Goal: Task Accomplishment & Management: Complete application form

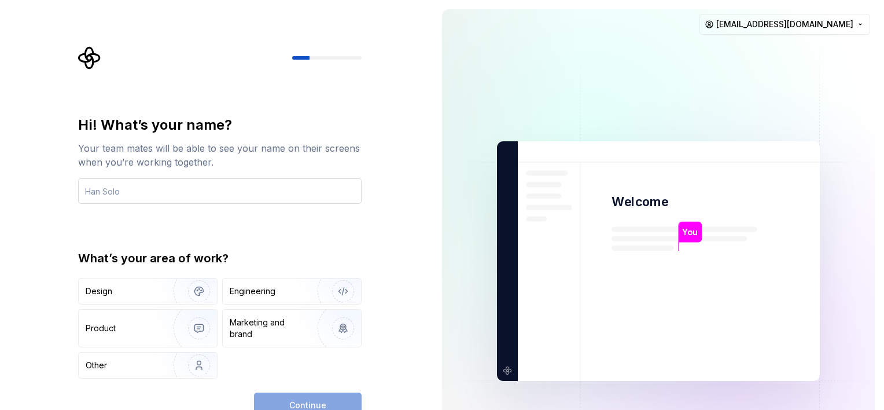
click at [191, 189] on input "text" at bounding box center [219, 190] width 283 height 25
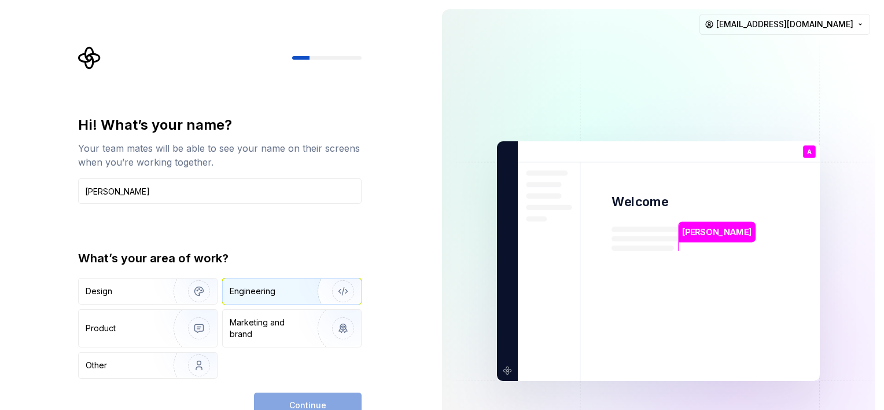
type input "[PERSON_NAME]"
click at [288, 292] on div "Engineering" at bounding box center [276, 291] width 92 height 12
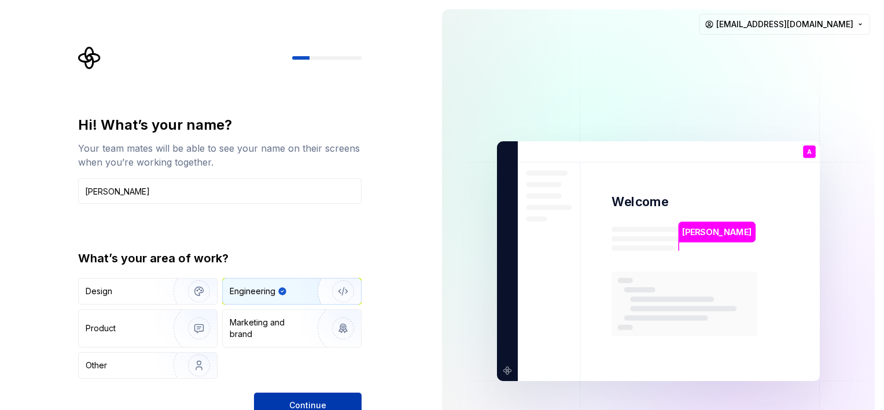
click at [312, 400] on span "Continue" at bounding box center [307, 405] width 37 height 12
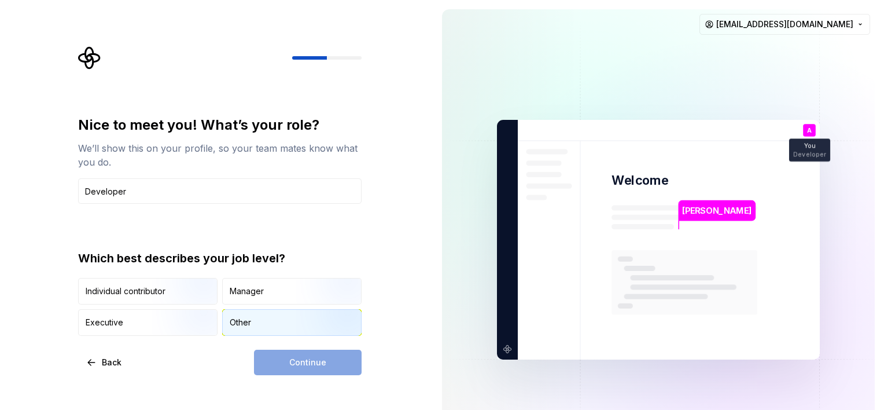
type input "Developer"
click at [245, 324] on div "Other" at bounding box center [240, 322] width 21 height 12
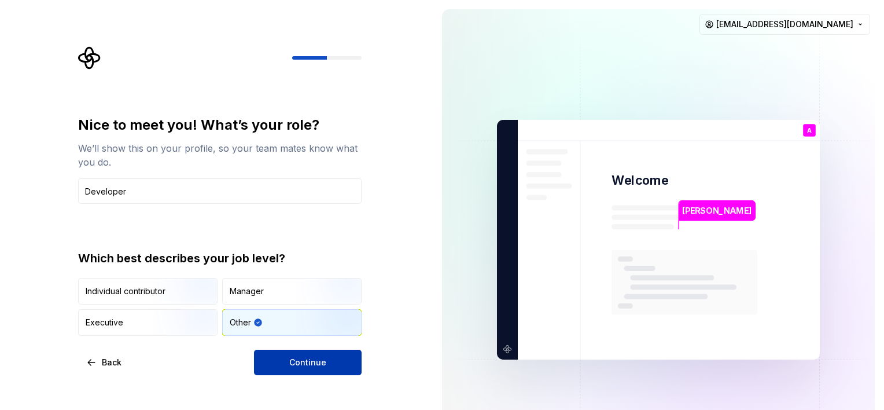
click at [320, 361] on span "Continue" at bounding box center [307, 362] width 37 height 12
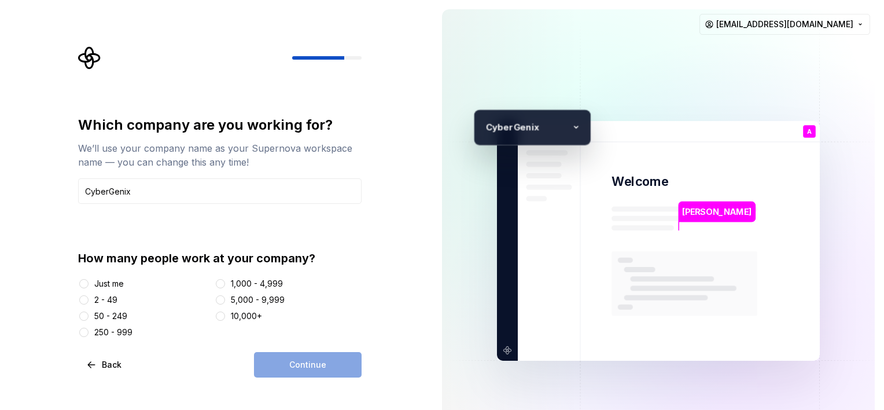
type input "CyberGenix"
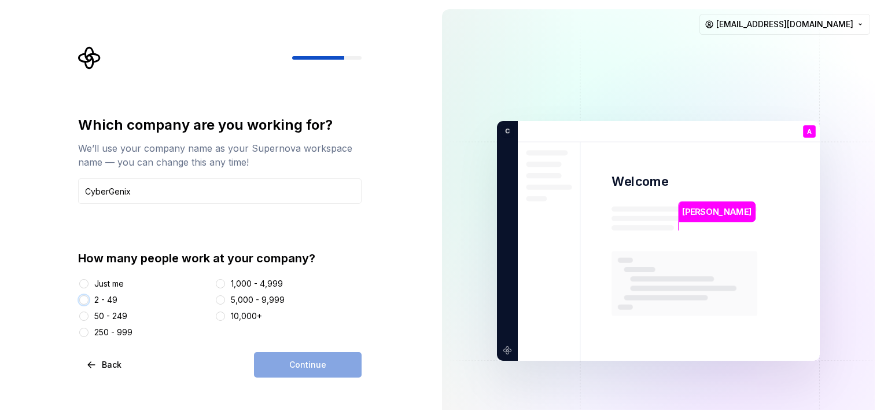
click at [80, 297] on button "2 - 49" at bounding box center [83, 299] width 9 height 9
click at [319, 366] on span "Continue" at bounding box center [307, 365] width 37 height 12
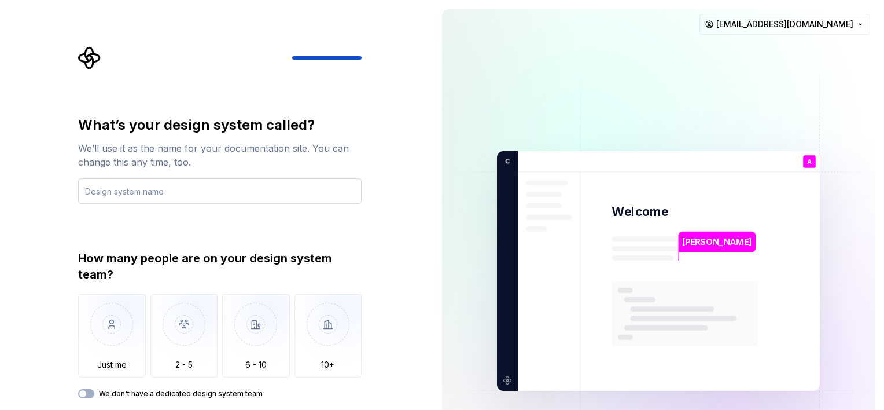
click at [169, 189] on input "text" at bounding box center [219, 190] width 283 height 25
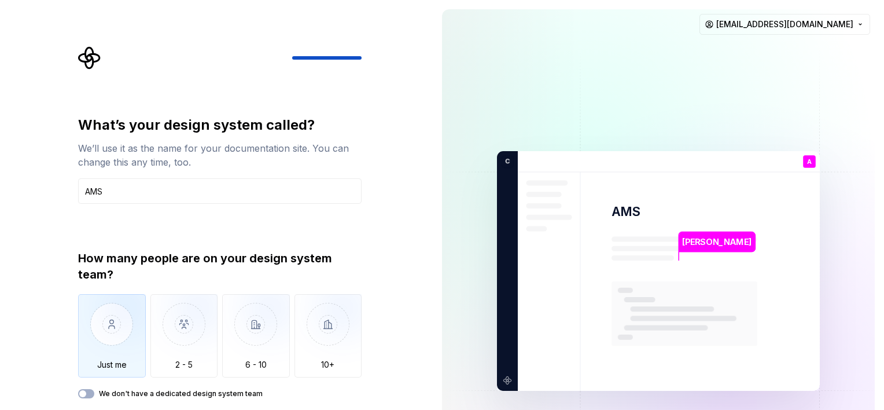
click at [110, 334] on img "button" at bounding box center [112, 333] width 68 height 78
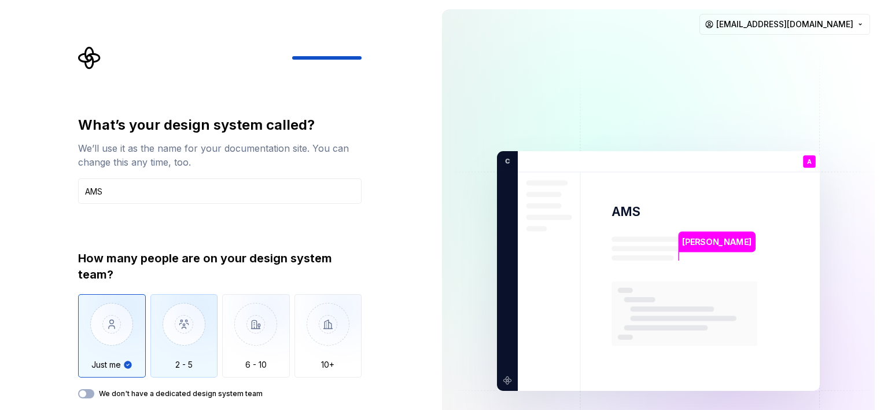
click at [183, 335] on img "button" at bounding box center [184, 333] width 68 height 78
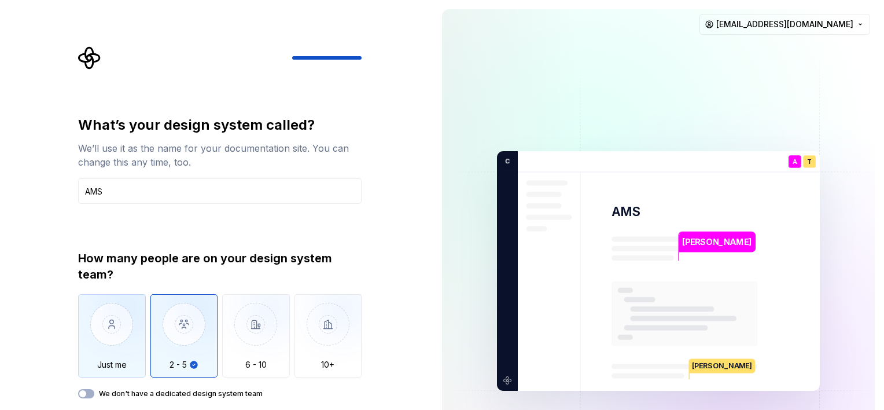
click at [108, 343] on img "button" at bounding box center [112, 333] width 68 height 78
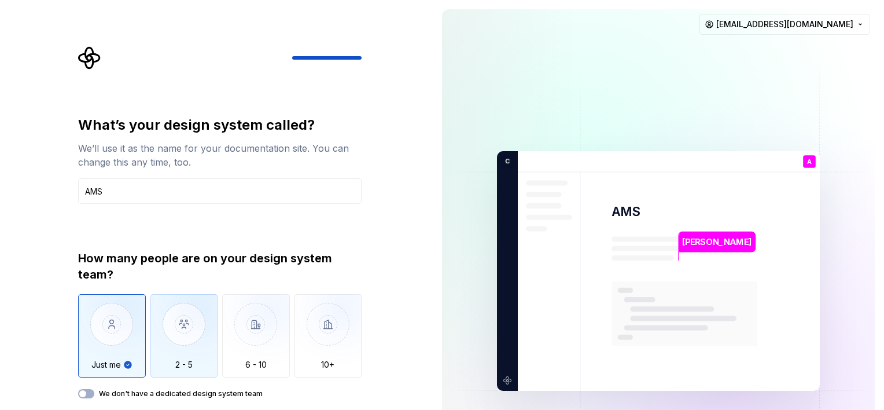
click at [174, 329] on img "button" at bounding box center [184, 333] width 68 height 78
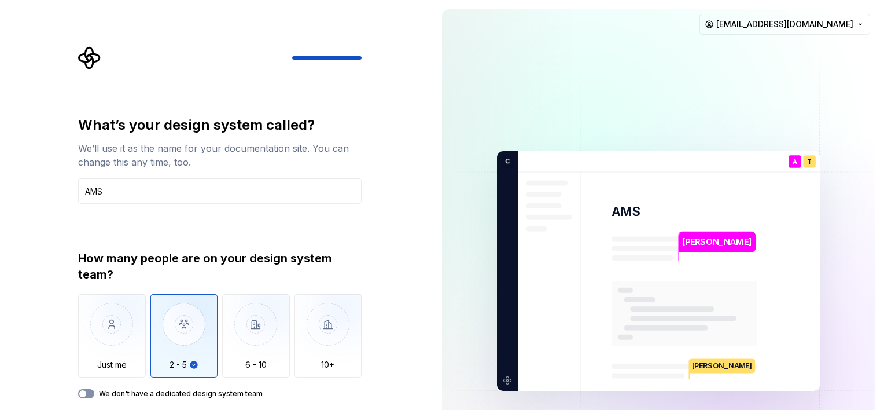
click at [87, 393] on button "We don't have a dedicated design system team" at bounding box center [86, 393] width 16 height 9
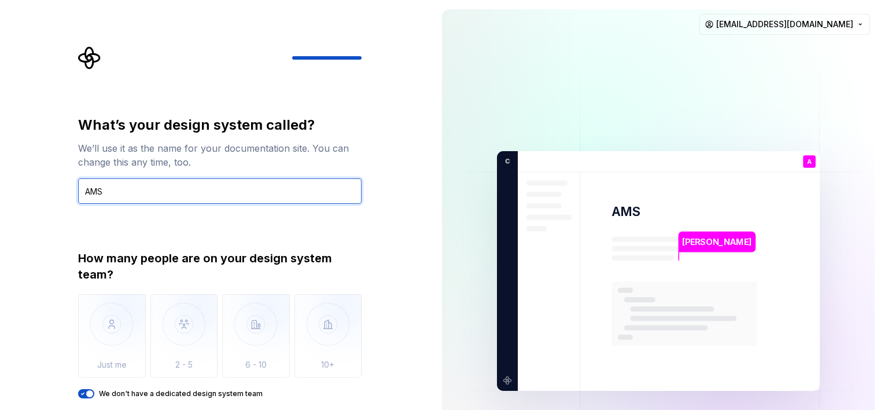
click at [164, 188] on input "AMS" at bounding box center [219, 190] width 283 height 25
type input "AMS"
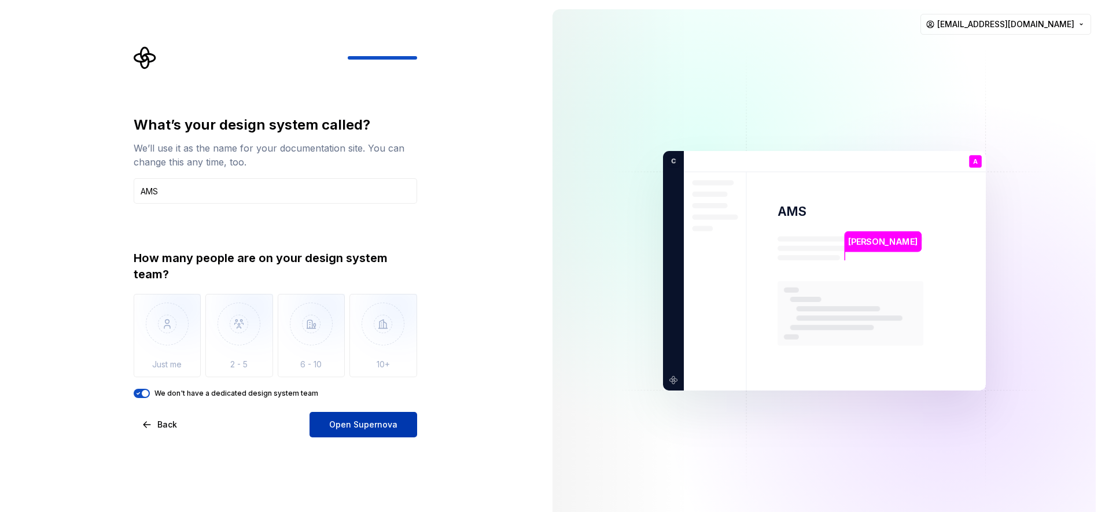
click at [358, 409] on span "Open Supernova" at bounding box center [363, 425] width 68 height 12
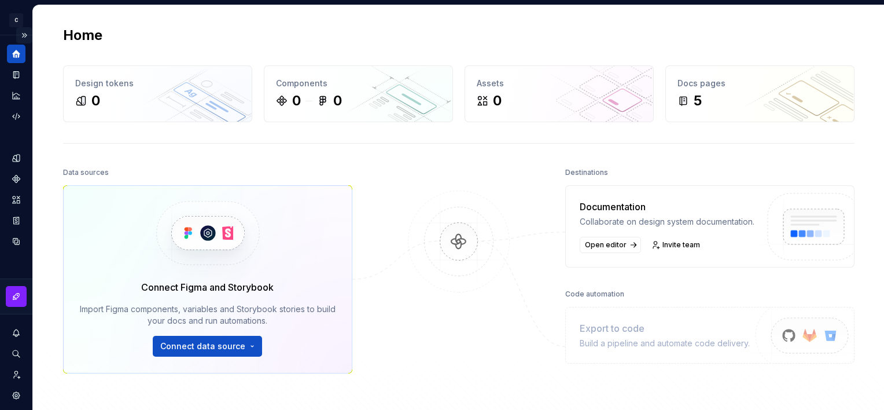
click at [17, 32] on button "Expand sidebar" at bounding box center [24, 35] width 16 height 16
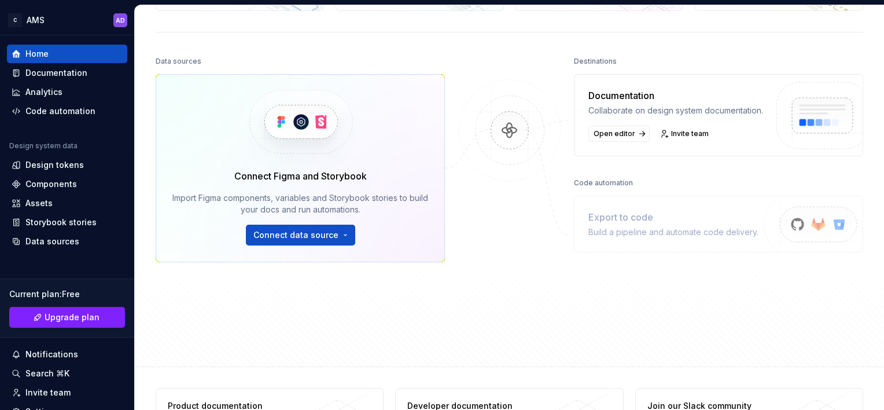
scroll to position [108, 0]
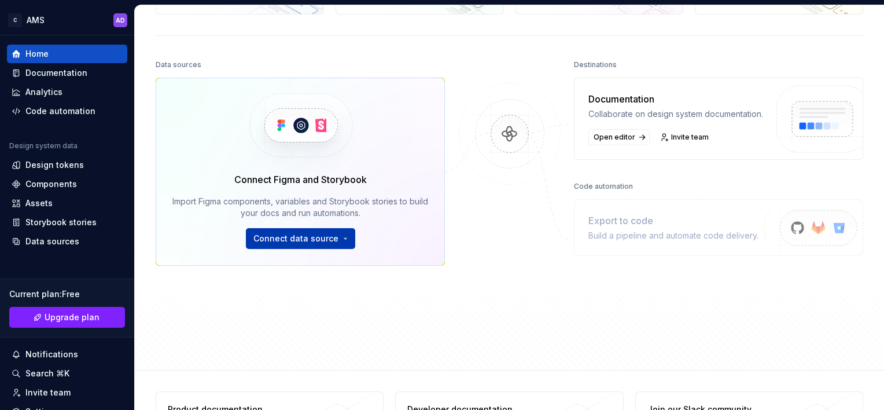
click at [340, 237] on html "C AMS AD Home Documentation Analytics Code automation Design system data Design…" at bounding box center [442, 205] width 884 height 410
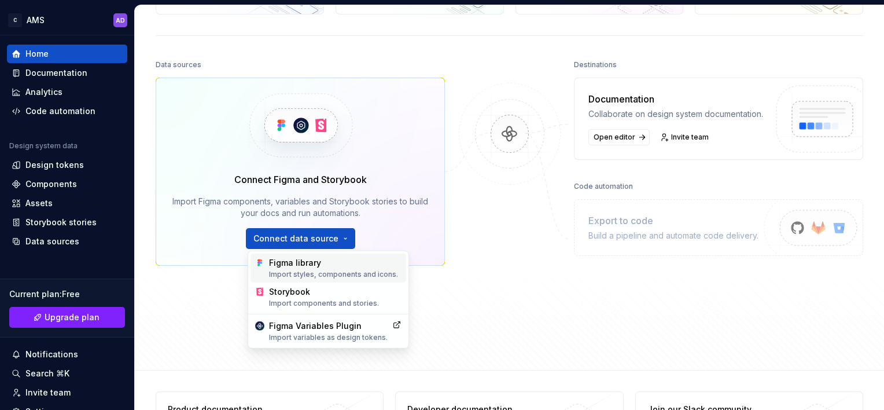
click at [320, 265] on div "Figma library Import styles, components and icons." at bounding box center [335, 268] width 132 height 22
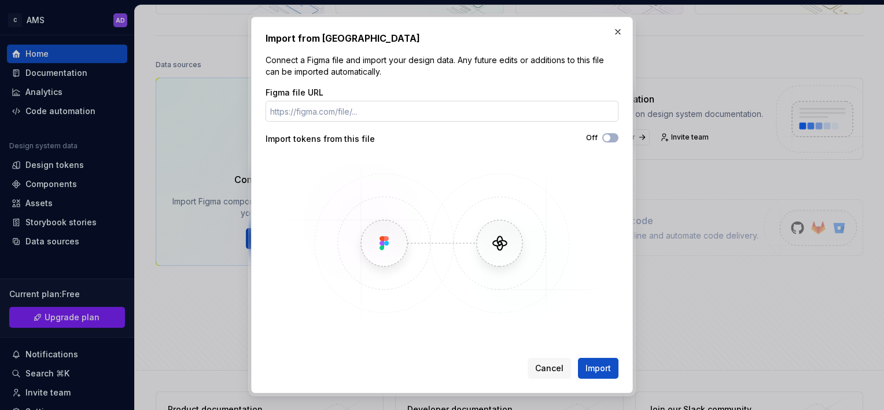
click at [378, 101] on input "Figma file URL" at bounding box center [441, 111] width 353 height 21
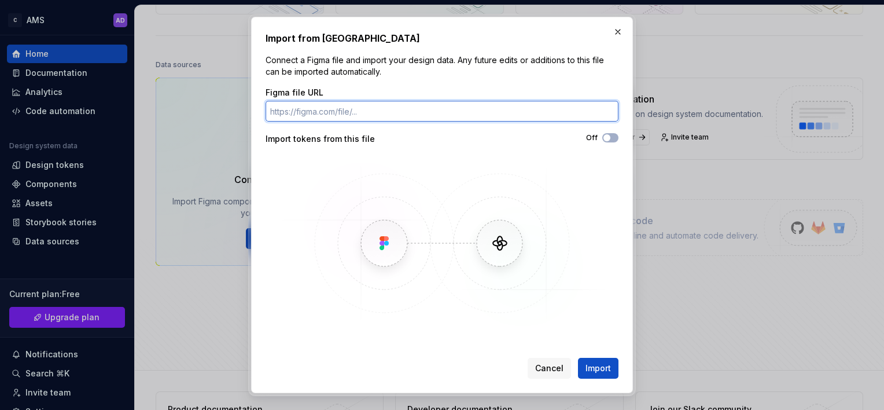
paste input "[URL][DOMAIN_NAME]"
type input "[URL][DOMAIN_NAME]"
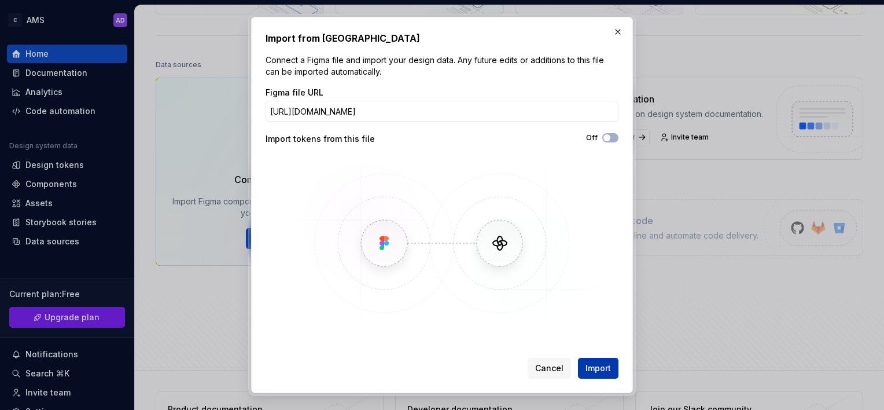
click at [599, 369] on span "Import" at bounding box center [597, 368] width 25 height 12
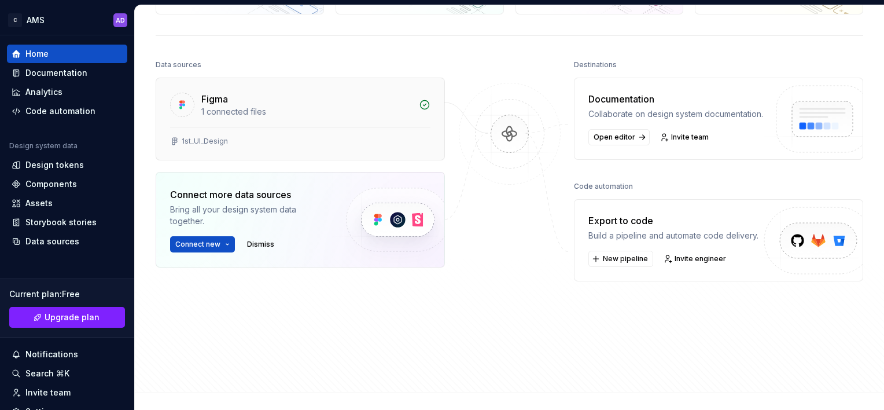
click at [257, 134] on div "1st_UI_Design" at bounding box center [300, 143] width 288 height 33
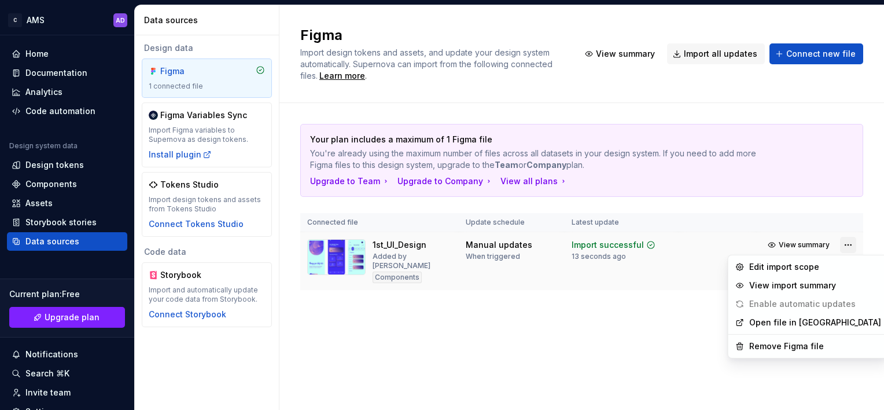
click at [847, 242] on html "C AMS AD Home Documentation Analytics Code automation Design system data Design…" at bounding box center [442, 205] width 884 height 410
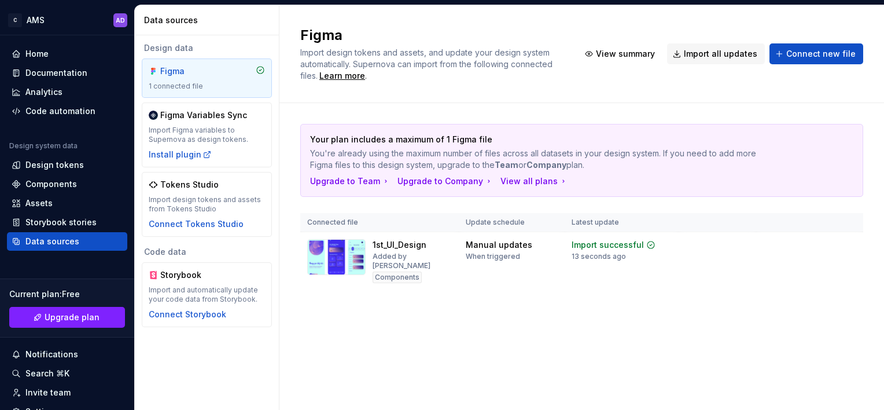
click at [564, 319] on html "C AMS AD Home Documentation Analytics Code automation Design system data Design…" at bounding box center [442, 205] width 884 height 410
click at [59, 182] on div "Components" at bounding box center [50, 184] width 51 height 12
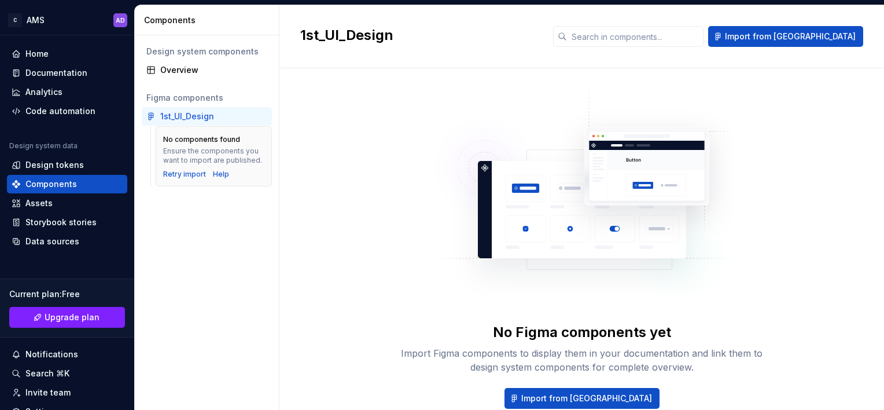
click at [192, 113] on div "1st_UI_Design" at bounding box center [187, 116] width 54 height 12
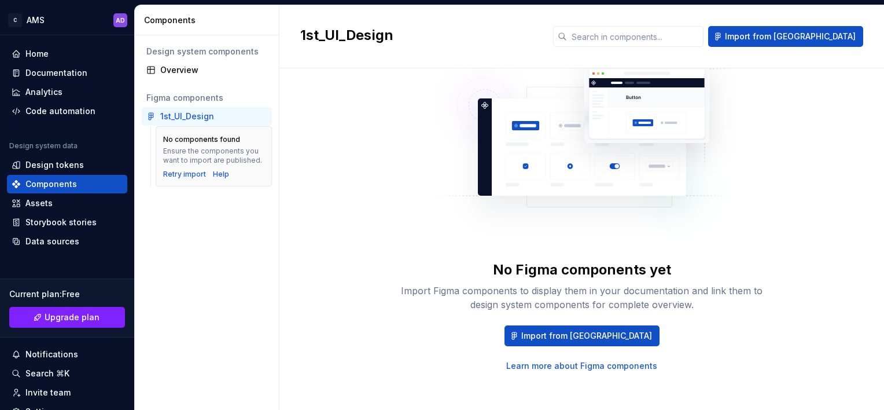
scroll to position [62, 0]
click at [67, 107] on div "Code automation" at bounding box center [60, 111] width 70 height 12
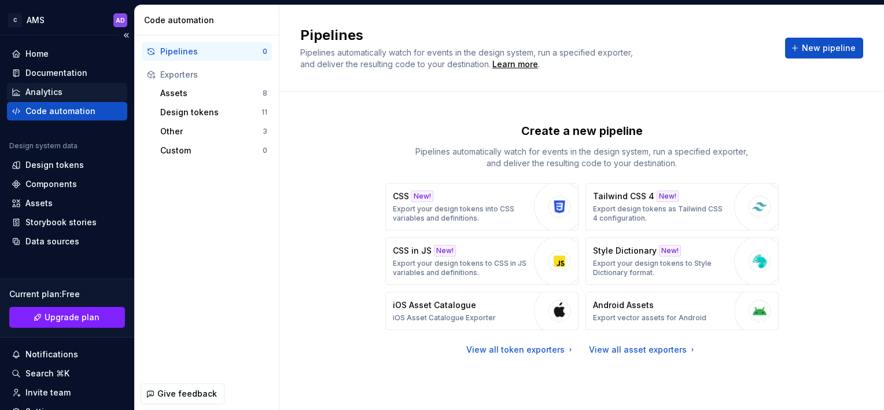
click at [67, 91] on div "Analytics" at bounding box center [67, 92] width 111 height 12
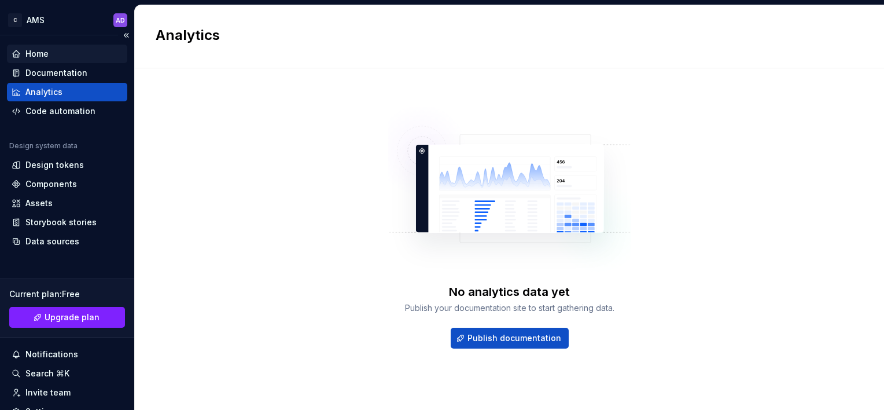
click at [67, 50] on div "Home" at bounding box center [67, 54] width 111 height 12
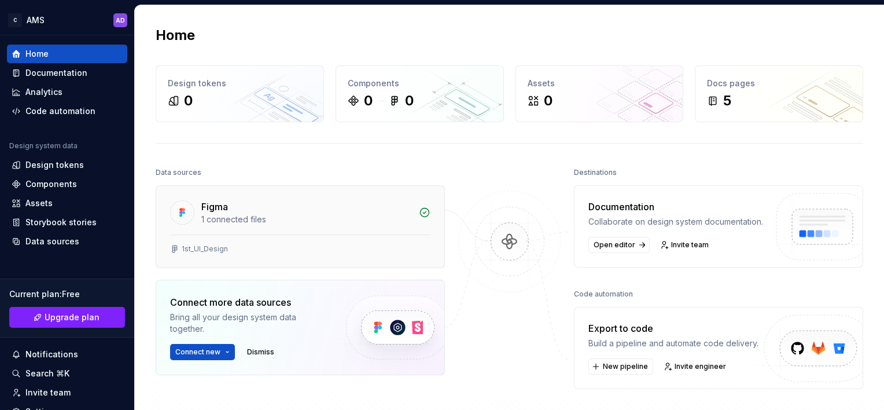
click at [200, 240] on div "1st_UI_Design" at bounding box center [300, 250] width 288 height 33
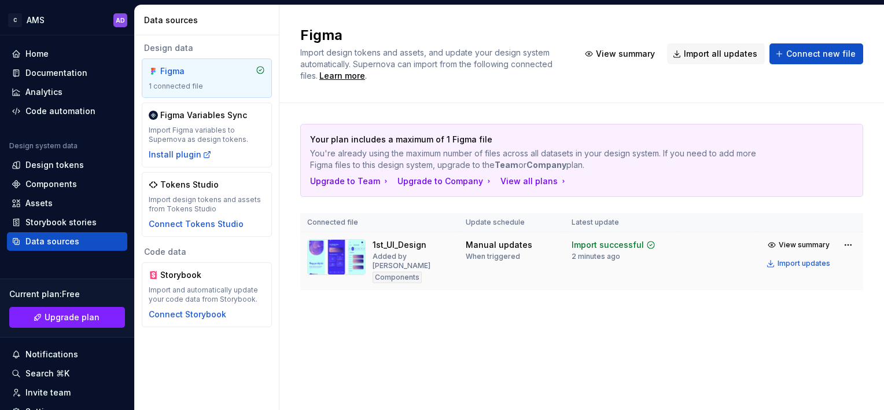
click at [339, 255] on img at bounding box center [336, 257] width 58 height 36
click at [798, 245] on span "View summary" at bounding box center [804, 244] width 51 height 9
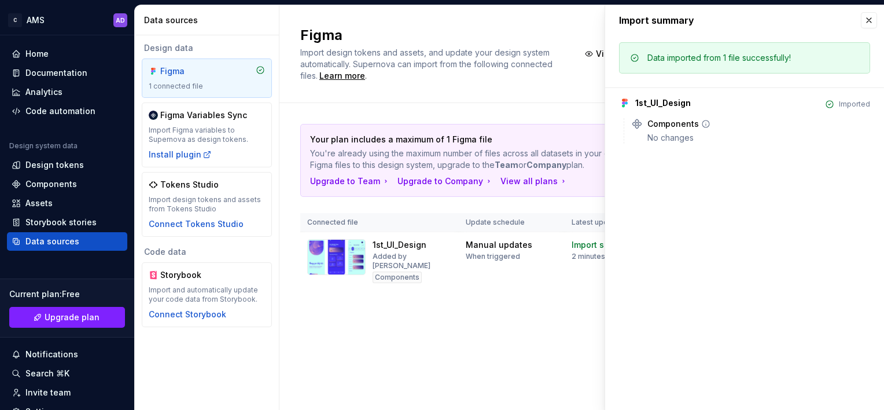
click at [702, 133] on div "No changes" at bounding box center [758, 138] width 223 height 12
click at [873, 18] on button "button" at bounding box center [869, 20] width 16 height 16
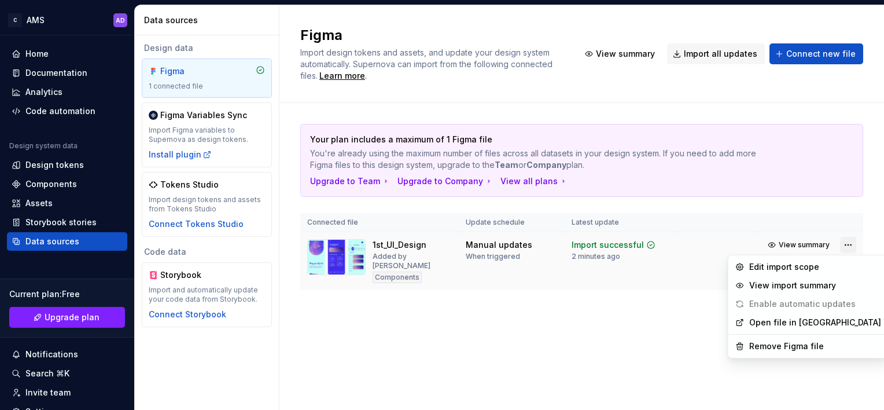
click at [853, 241] on html "C AMS AD Home Documentation Analytics Code automation Design system data Design…" at bounding box center [442, 205] width 884 height 410
click at [802, 263] on div "Edit import scope" at bounding box center [815, 267] width 132 height 12
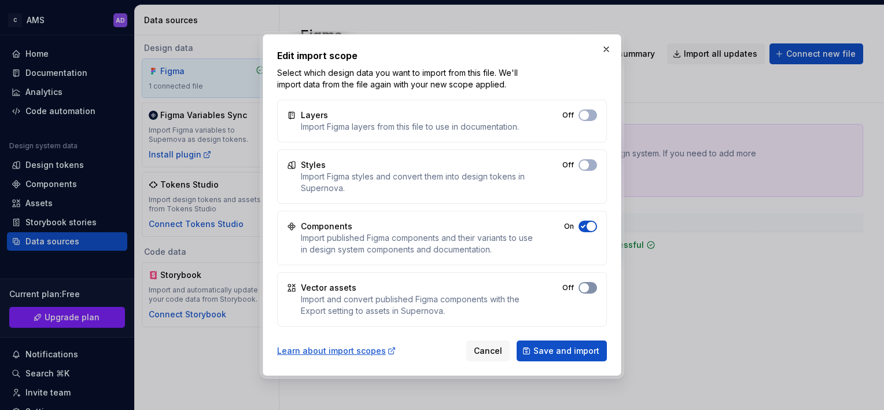
click at [588, 121] on button "Off" at bounding box center [587, 115] width 19 height 12
click at [591, 159] on button "Off" at bounding box center [587, 165] width 19 height 12
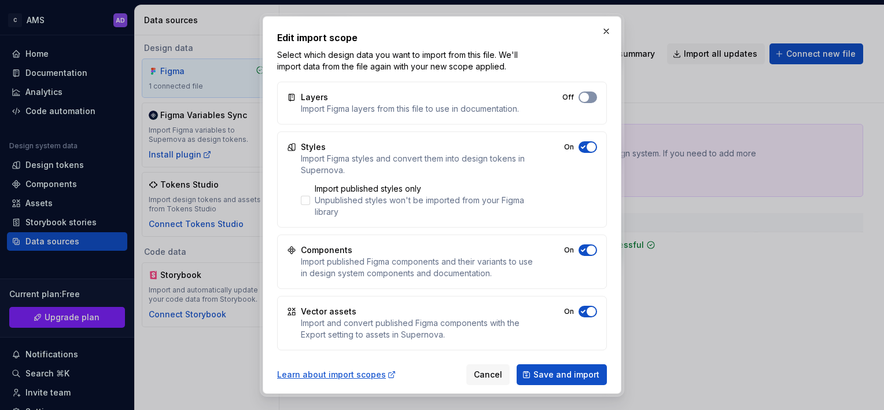
click at [589, 98] on button "Off" at bounding box center [587, 97] width 19 height 12
click at [575, 375] on span "Save and import" at bounding box center [566, 374] width 66 height 12
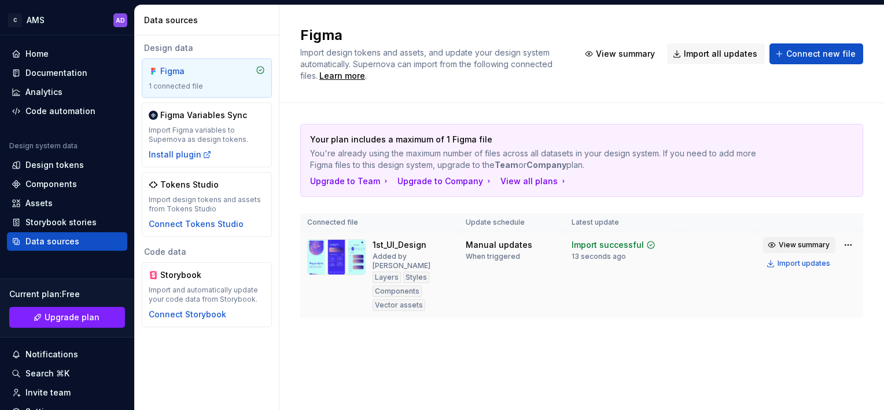
click at [790, 241] on span "View summary" at bounding box center [804, 244] width 51 height 9
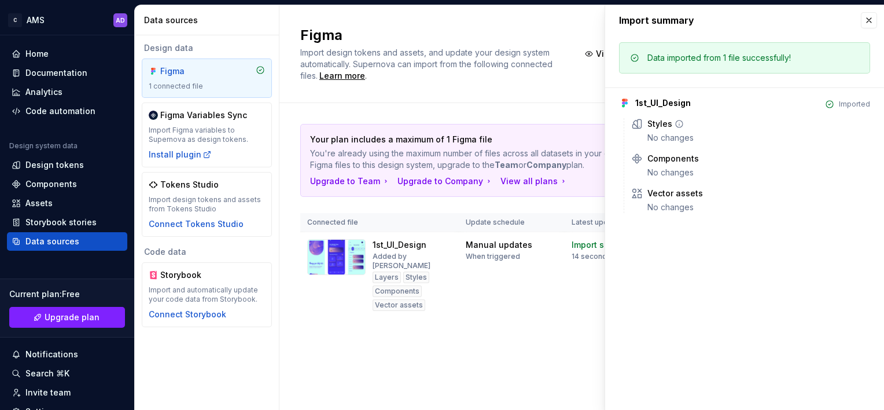
click at [670, 138] on div "No changes" at bounding box center [758, 138] width 223 height 12
click at [868, 23] on button "button" at bounding box center [869, 20] width 16 height 16
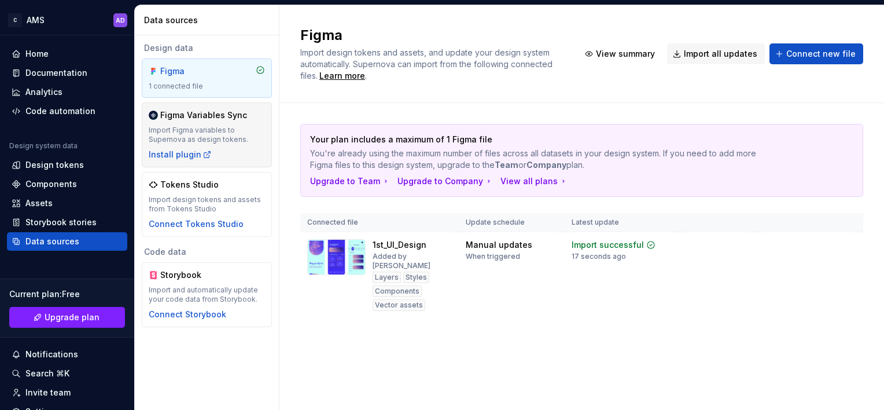
click at [219, 132] on div "Import Figma variables to Supernova as design tokens." at bounding box center [207, 135] width 116 height 19
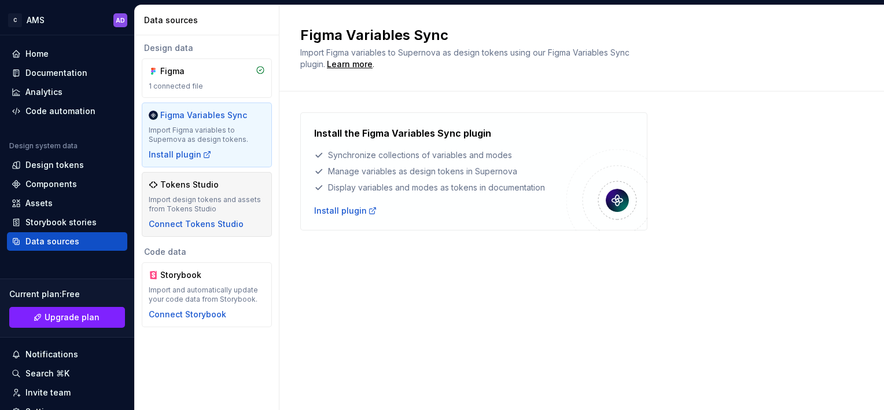
click at [214, 199] on div "Import design tokens and assets from Tokens Studio" at bounding box center [207, 204] width 116 height 19
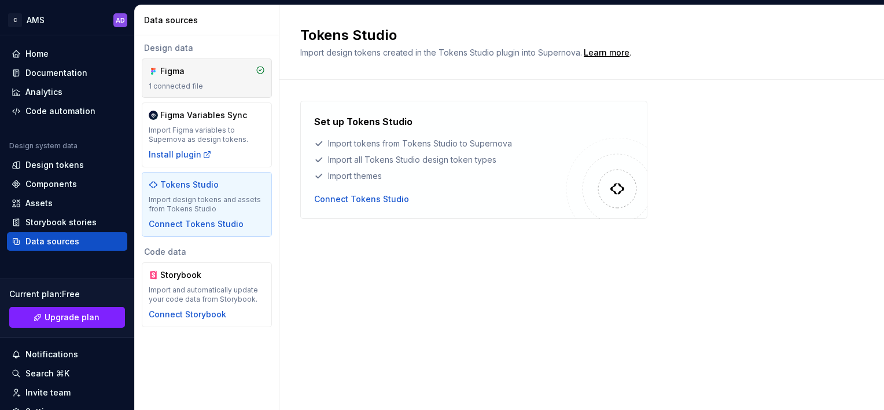
click at [202, 81] on div "Figma 1 connected file" at bounding box center [207, 77] width 116 height 25
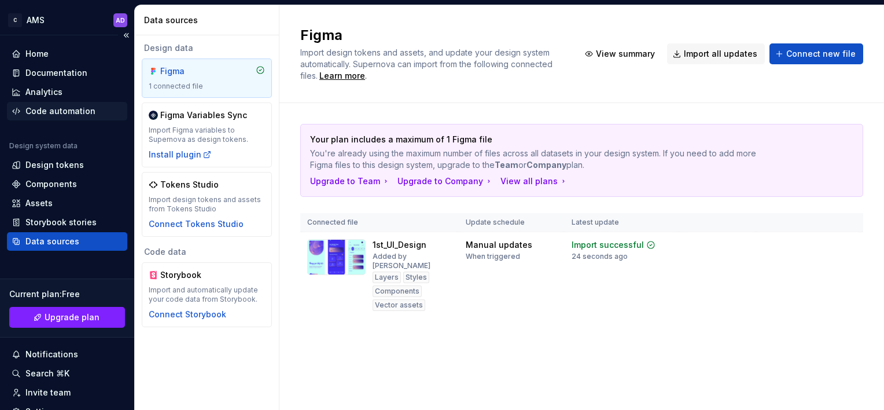
click at [62, 109] on div "Code automation" at bounding box center [60, 111] width 70 height 12
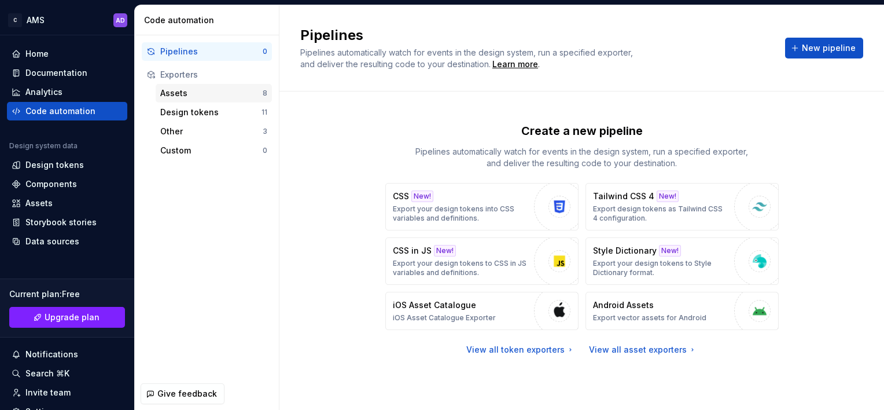
click at [191, 88] on div "Assets" at bounding box center [211, 93] width 102 height 12
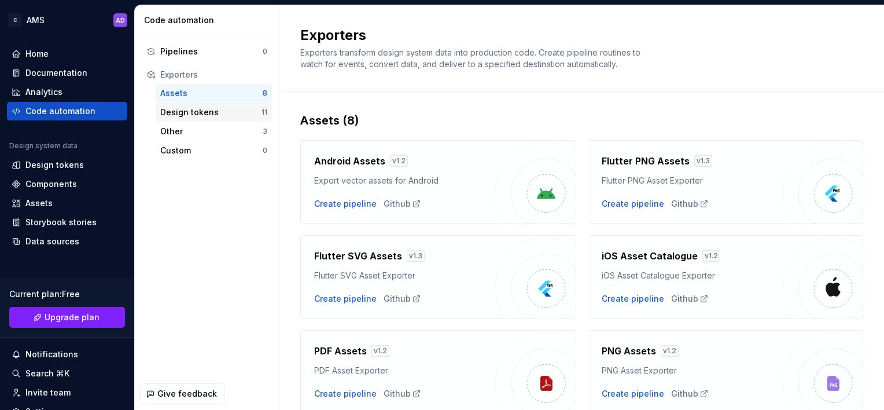
click at [197, 113] on div "Design tokens" at bounding box center [210, 112] width 101 height 12
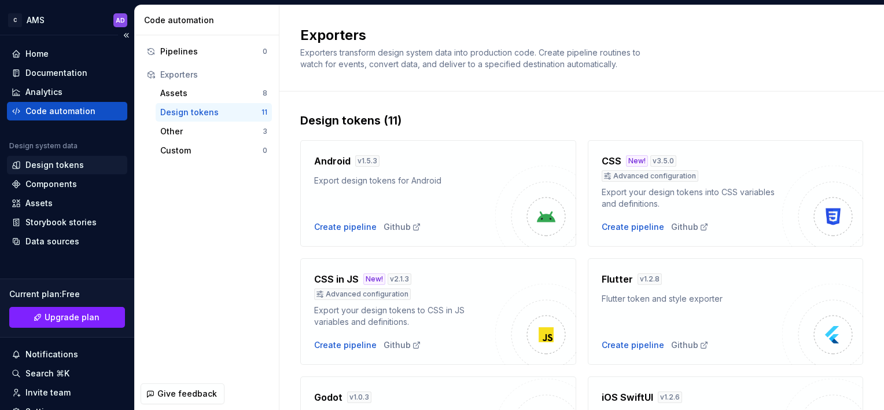
click at [66, 165] on div "Design tokens" at bounding box center [54, 165] width 58 height 12
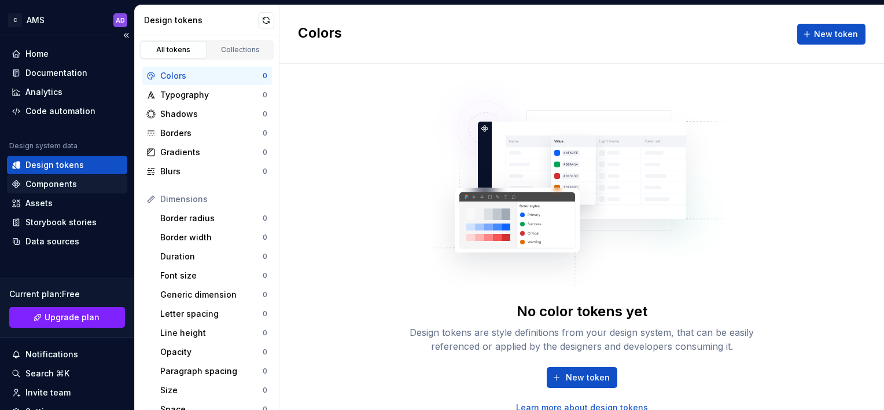
click at [61, 184] on div "Components" at bounding box center [50, 184] width 51 height 12
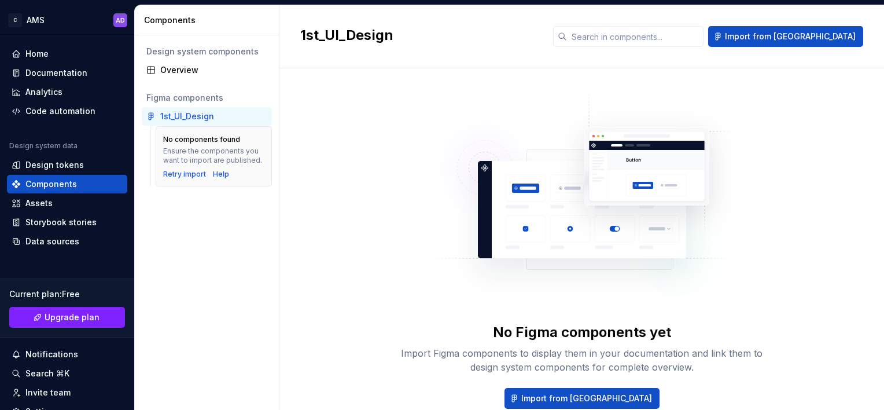
click at [181, 120] on div "1st_UI_Design" at bounding box center [187, 116] width 54 height 12
click at [189, 174] on div "Retry import" at bounding box center [184, 173] width 43 height 9
click at [784, 35] on span "Import from [GEOGRAPHIC_DATA]" at bounding box center [790, 37] width 131 height 12
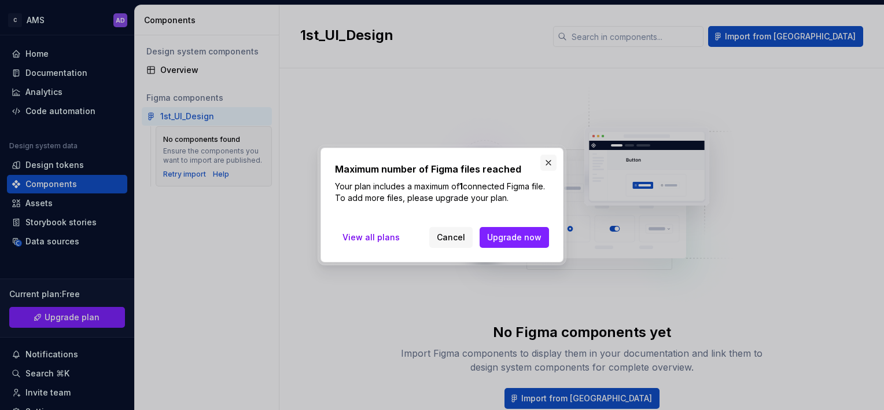
click at [548, 161] on button "button" at bounding box center [548, 162] width 16 height 16
